Goal: Find specific page/section: Find specific page/section

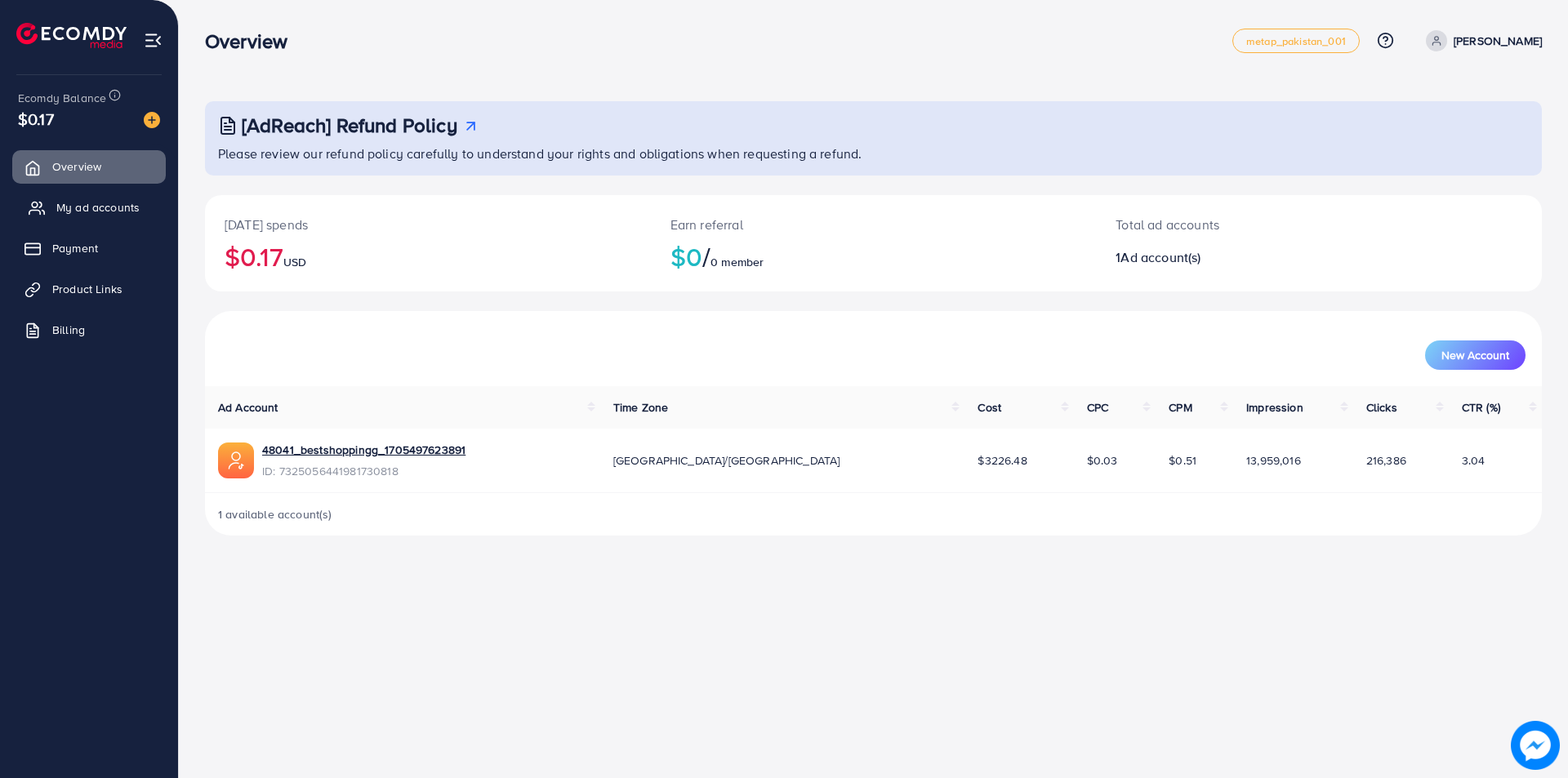
click at [71, 200] on span "My ad accounts" at bounding box center [98, 207] width 84 height 16
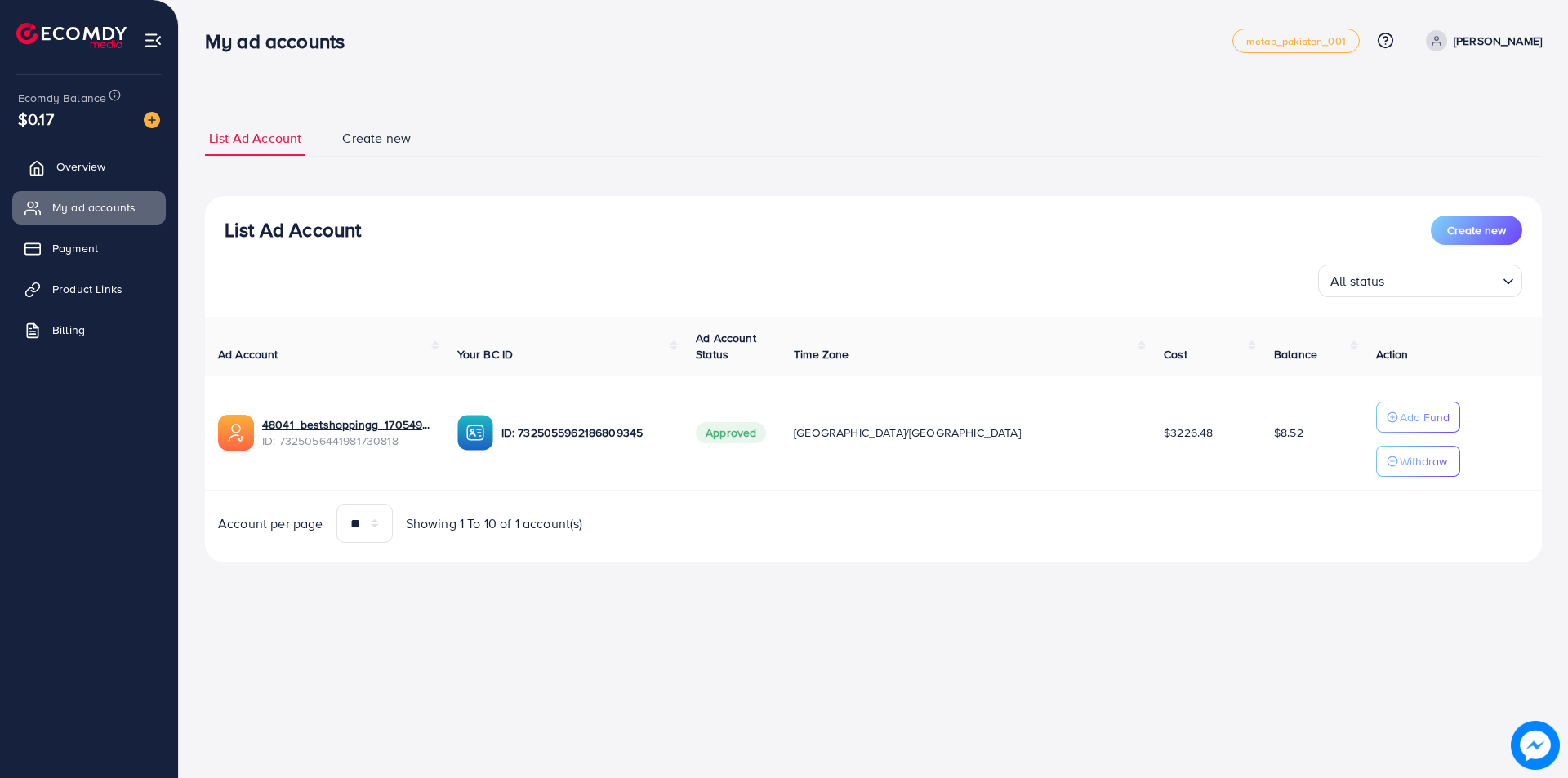
click at [96, 180] on link "Overview" at bounding box center [89, 166] width 154 height 32
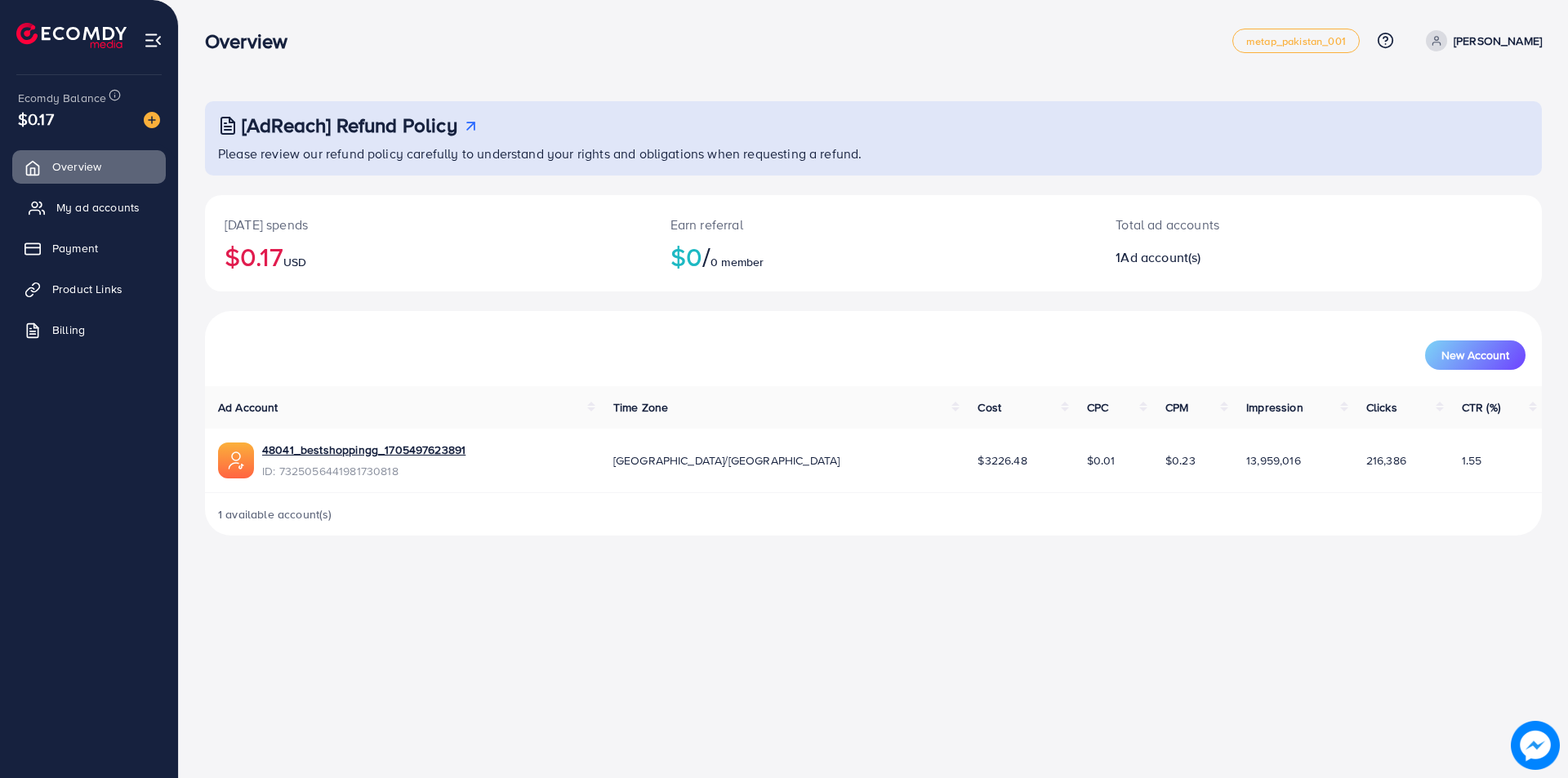
click at [78, 212] on span "My ad accounts" at bounding box center [98, 207] width 84 height 16
